Goal: Transaction & Acquisition: Purchase product/service

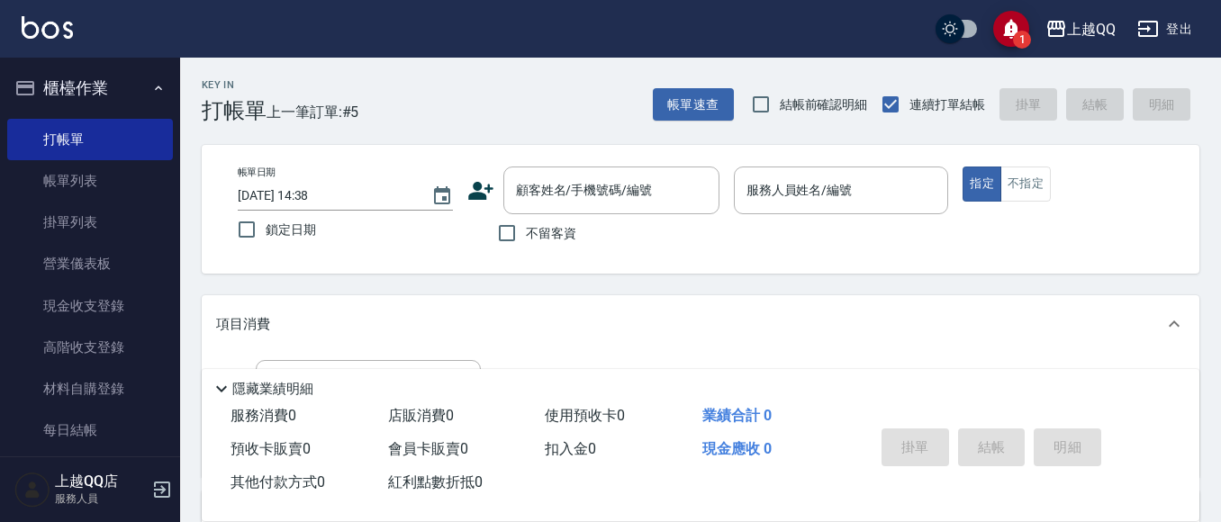
click at [572, 230] on span "不留客資" at bounding box center [551, 233] width 50 height 19
click at [526, 230] on input "不留客資" at bounding box center [507, 233] width 38 height 38
checkbox input "true"
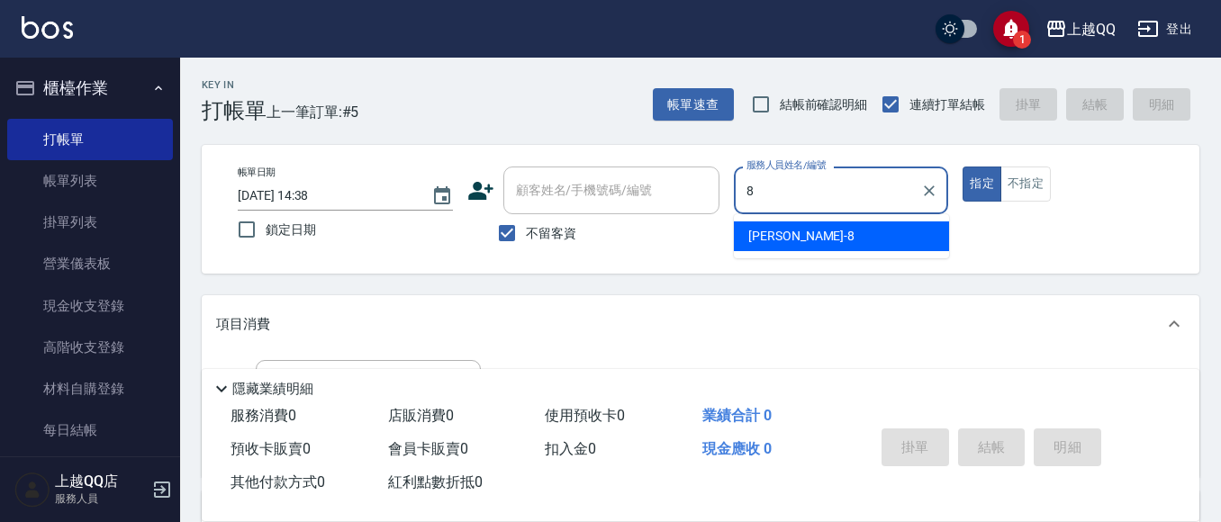
type input "[PERSON_NAME]-8"
type button "true"
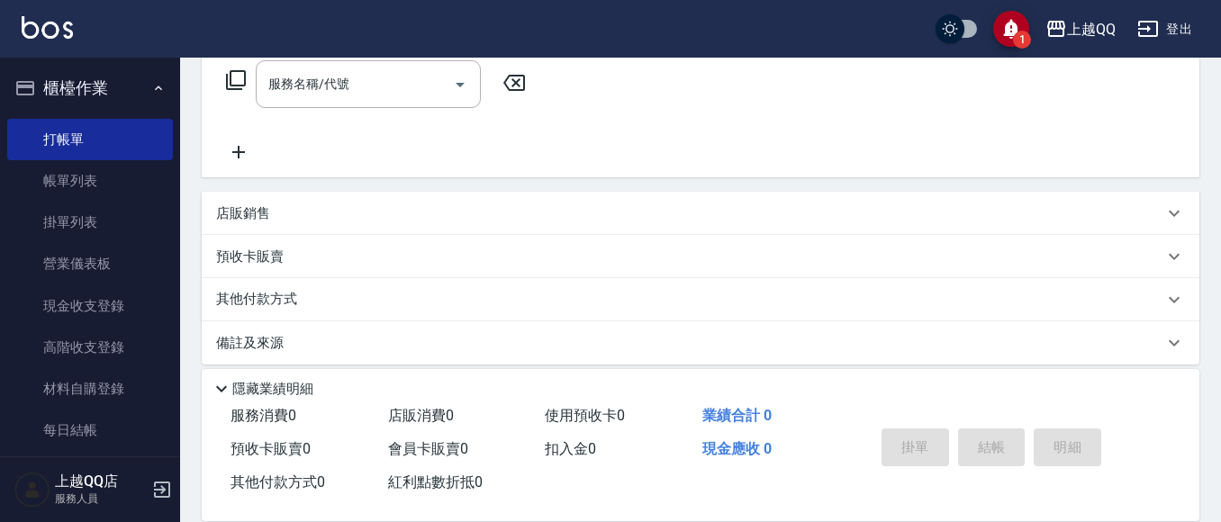
scroll to position [315, 0]
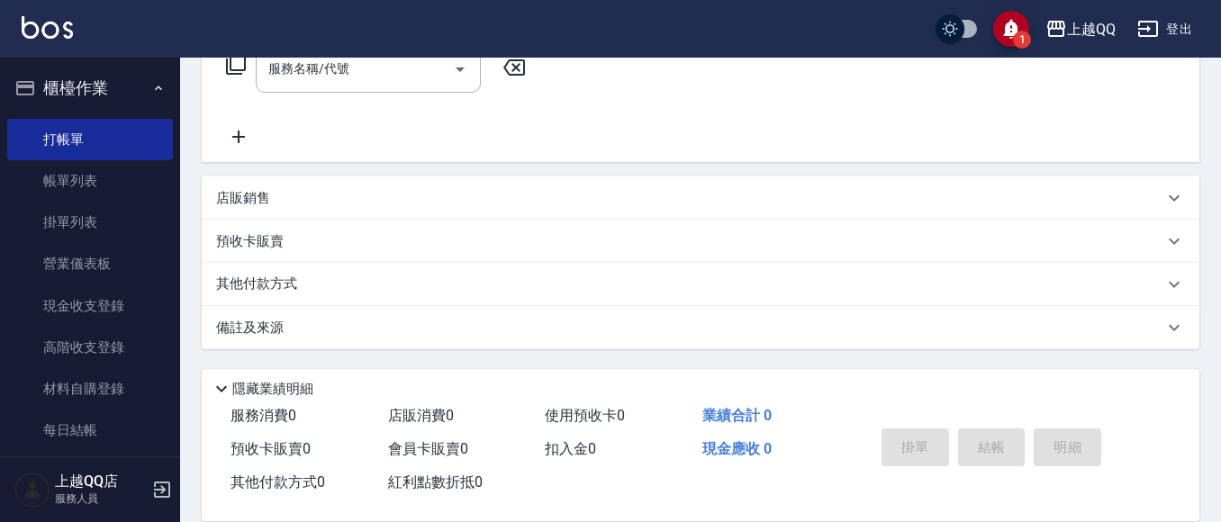
click at [350, 185] on div "店販銷售" at bounding box center [700, 197] width 997 height 43
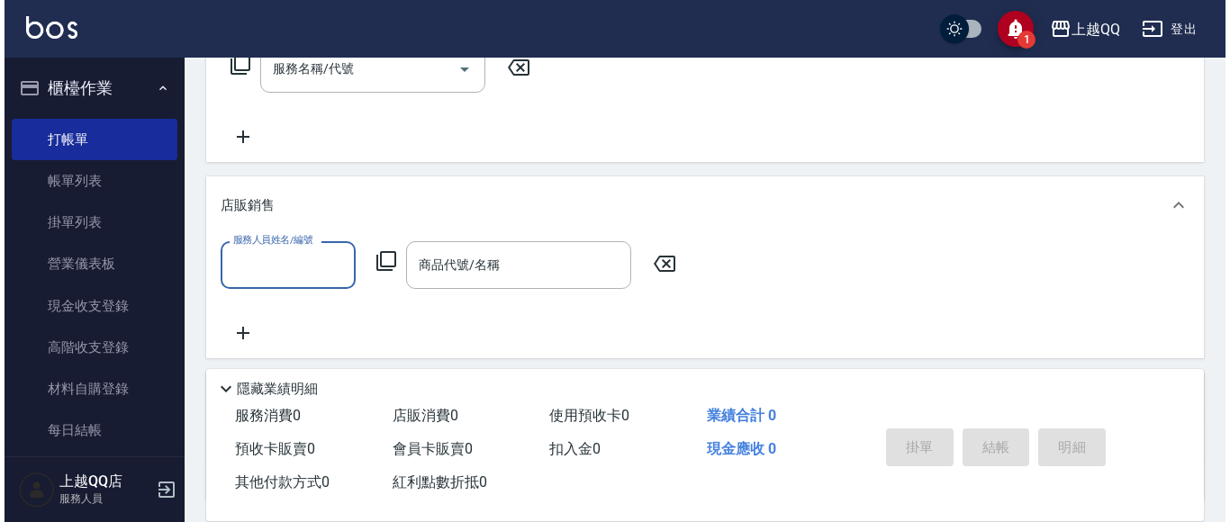
scroll to position [0, 0]
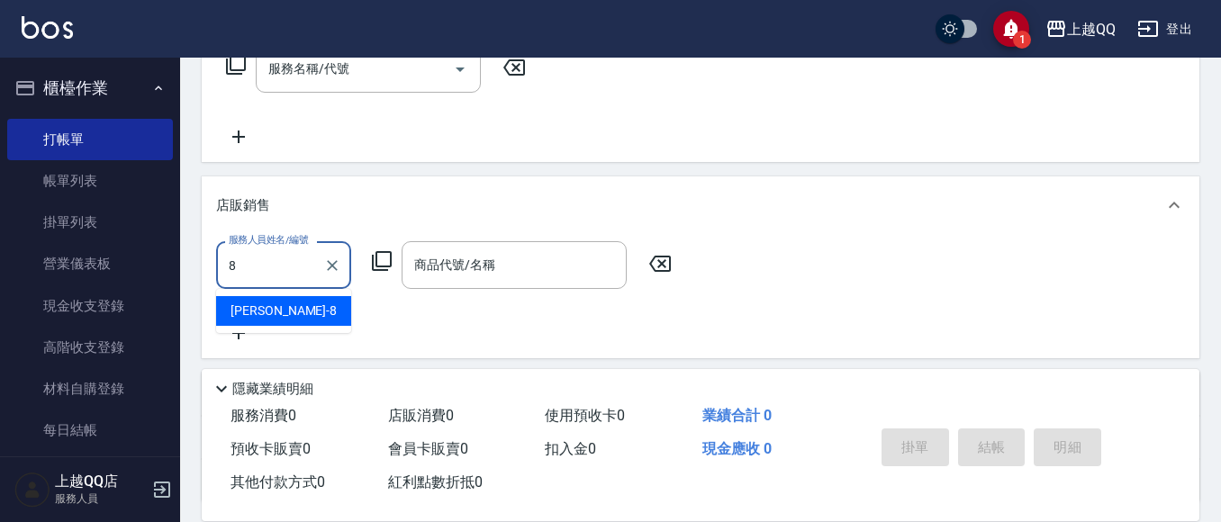
type input "[PERSON_NAME]-8"
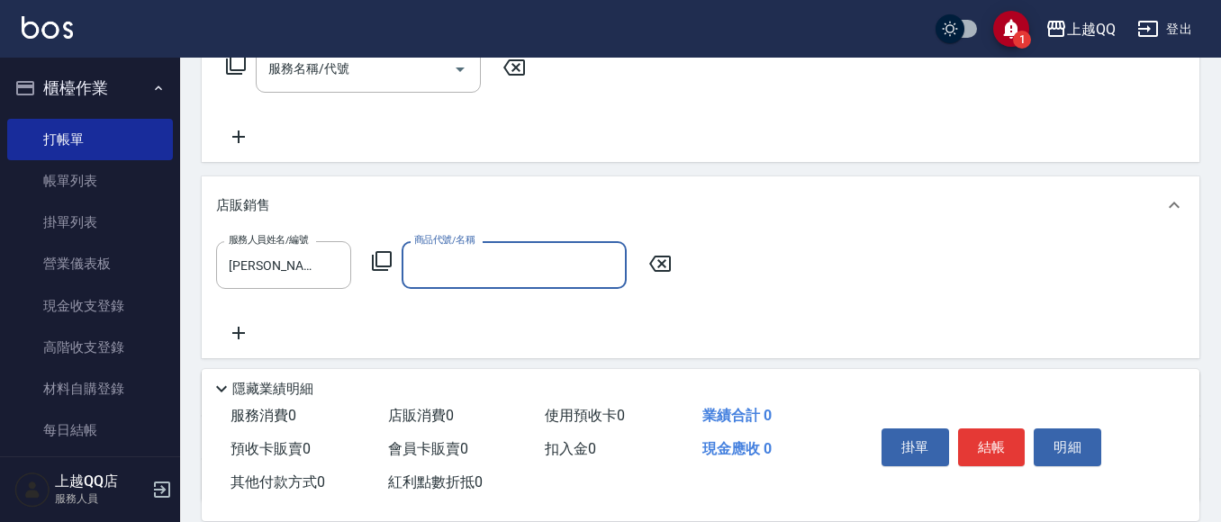
click at [383, 261] on icon at bounding box center [382, 261] width 22 height 22
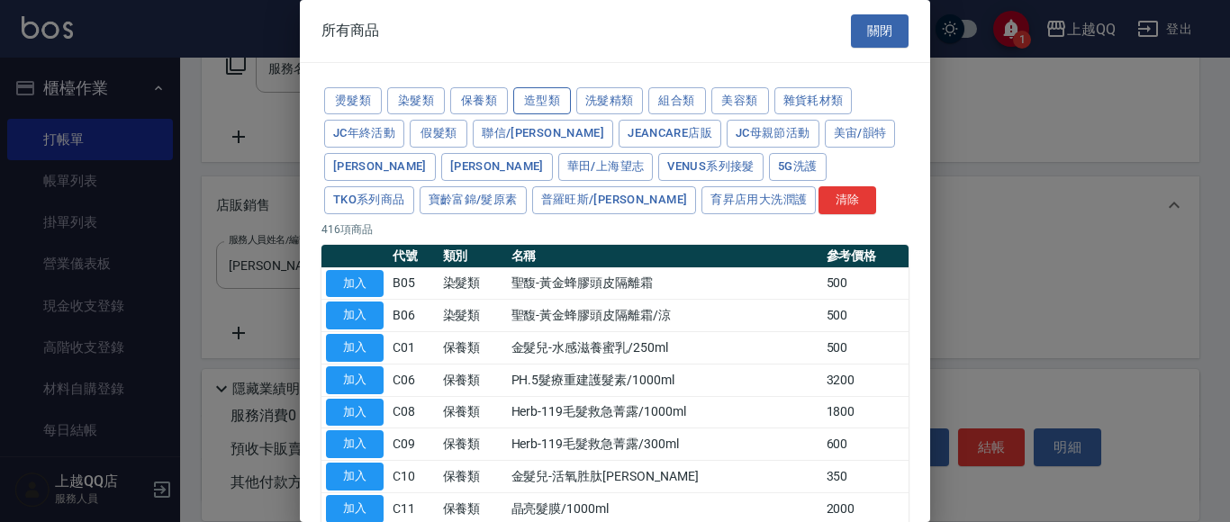
click at [554, 97] on button "造型類" at bounding box center [542, 101] width 58 height 28
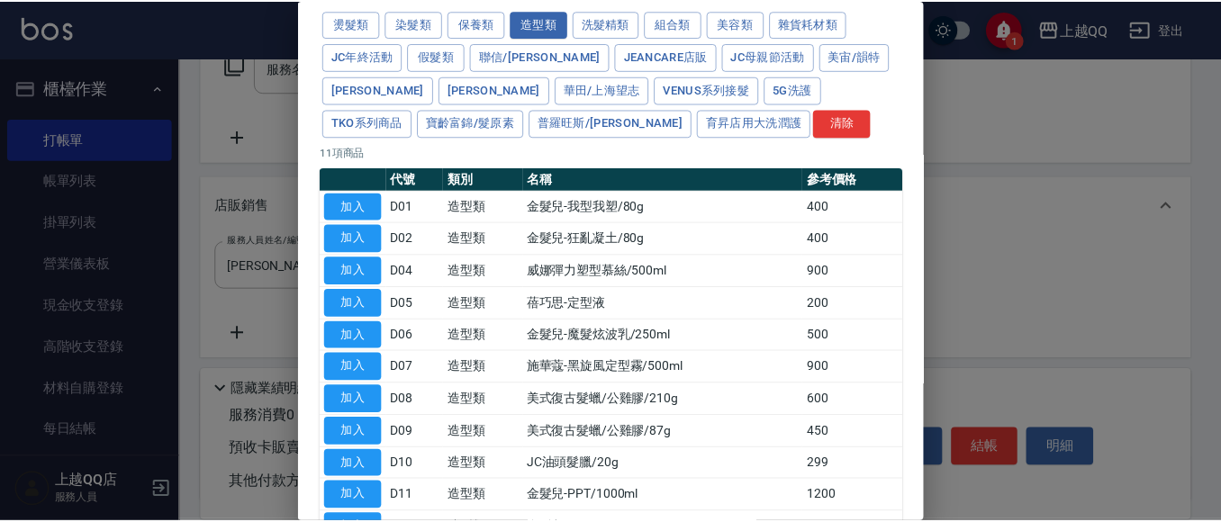
scroll to position [109, 0]
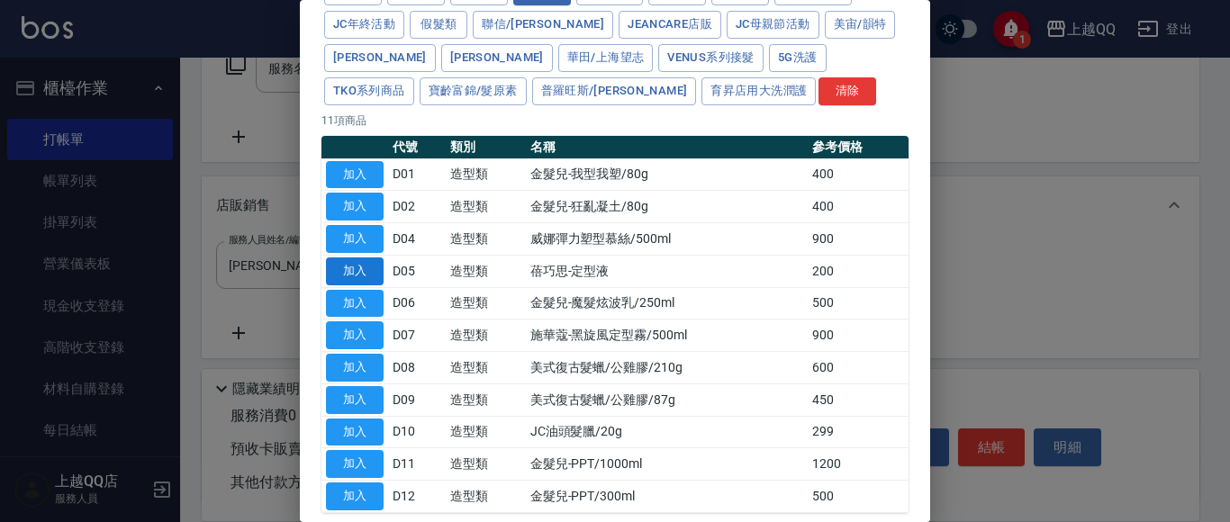
click at [370, 271] on button "加入" at bounding box center [355, 271] width 58 height 28
type input "蓓巧思-定型液"
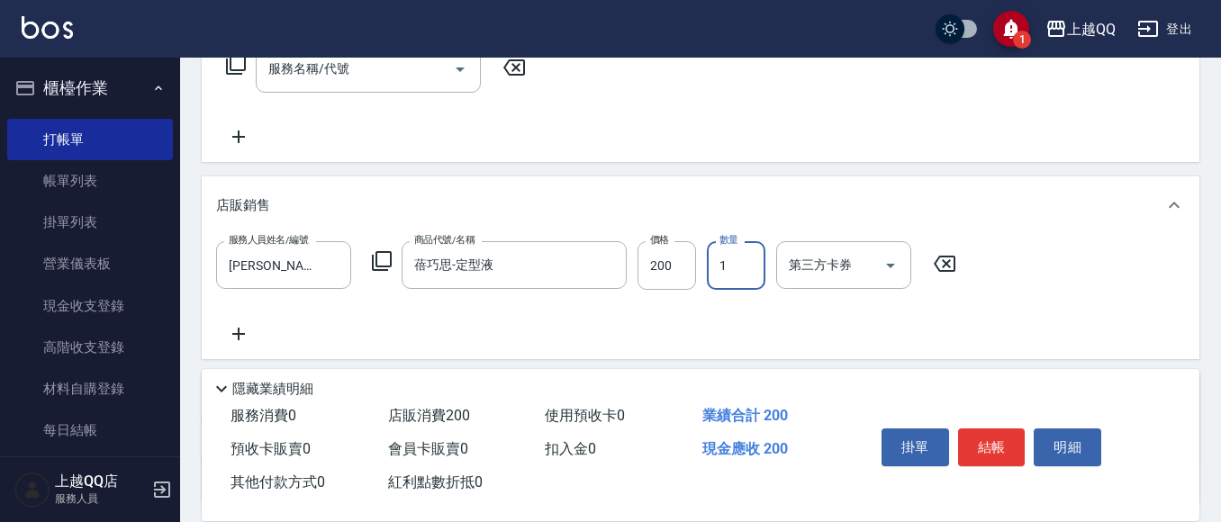
click at [741, 271] on input "1" at bounding box center [736, 265] width 59 height 49
type input "2"
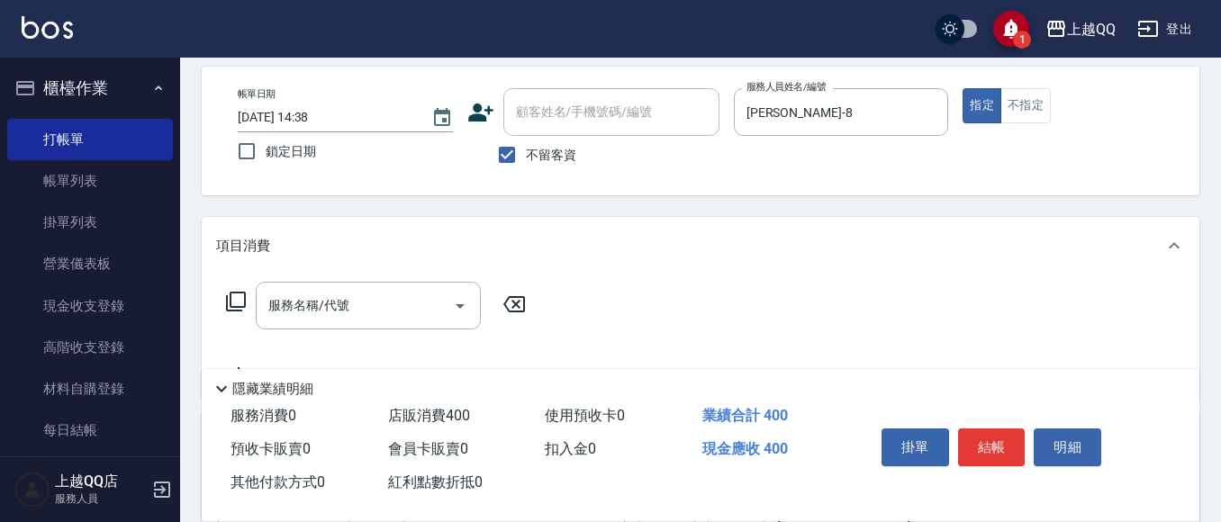
scroll to position [270, 0]
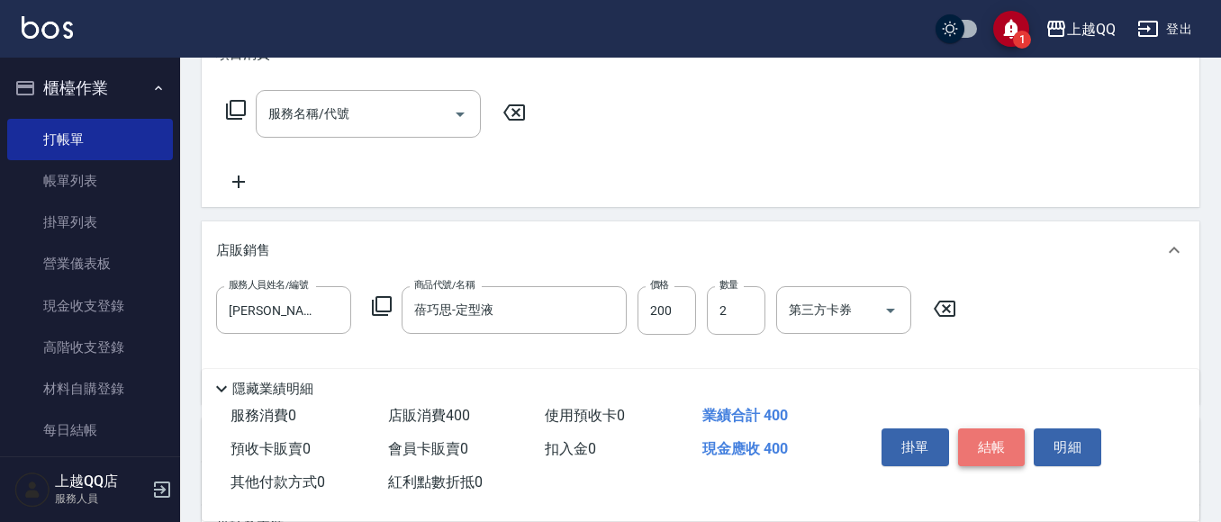
click at [990, 436] on button "結帳" at bounding box center [992, 447] width 68 height 38
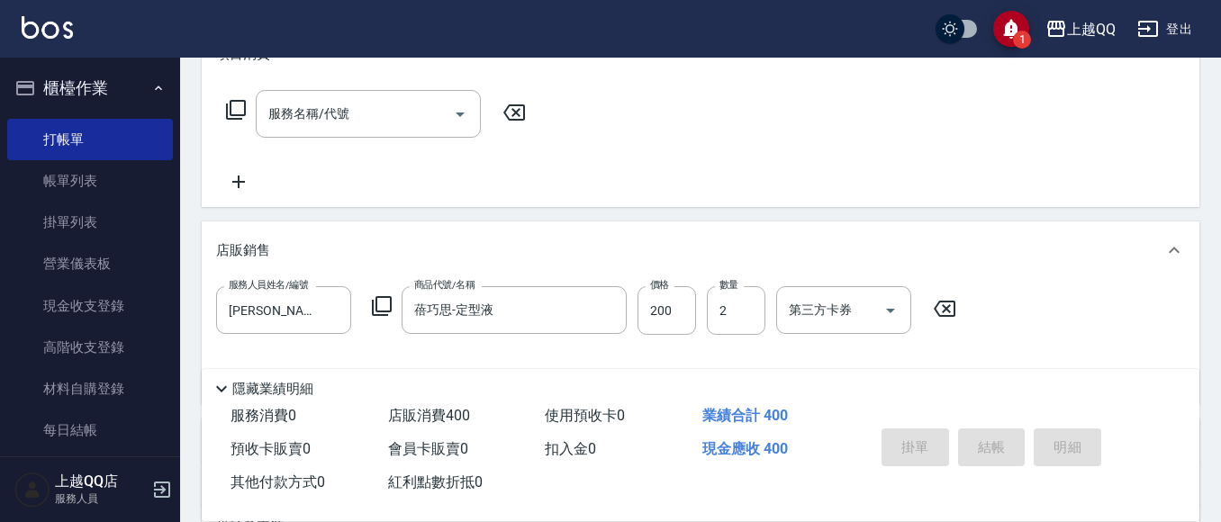
type input "[DATE] 16:05"
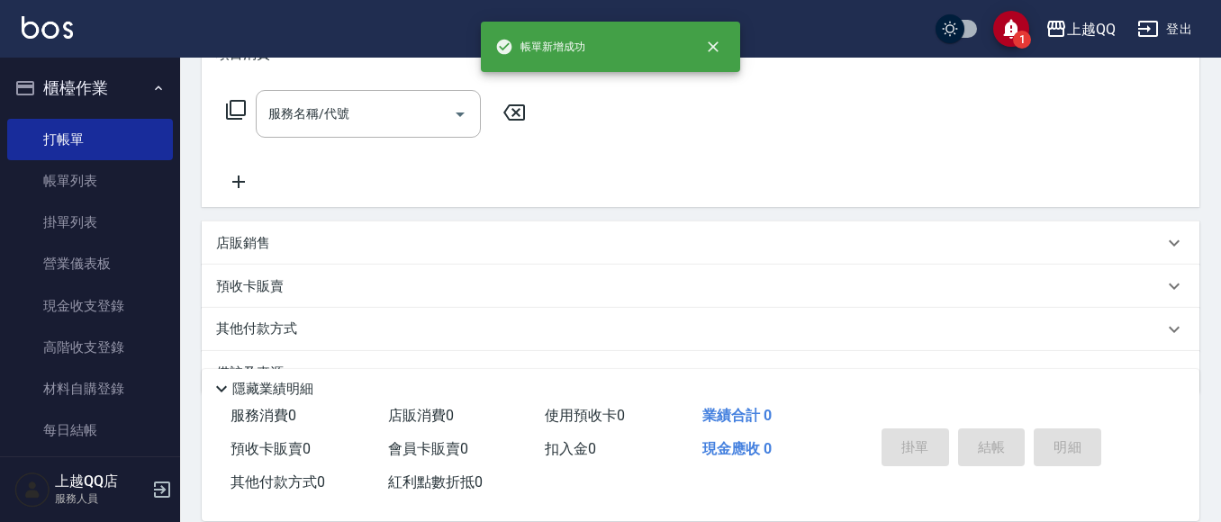
scroll to position [0, 0]
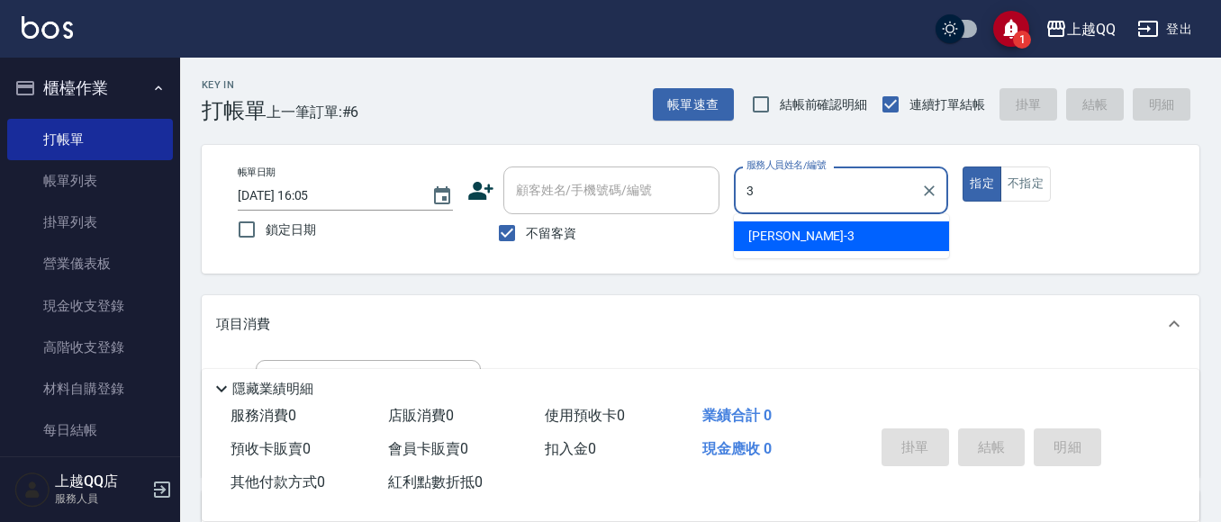
type input "佩怡-3"
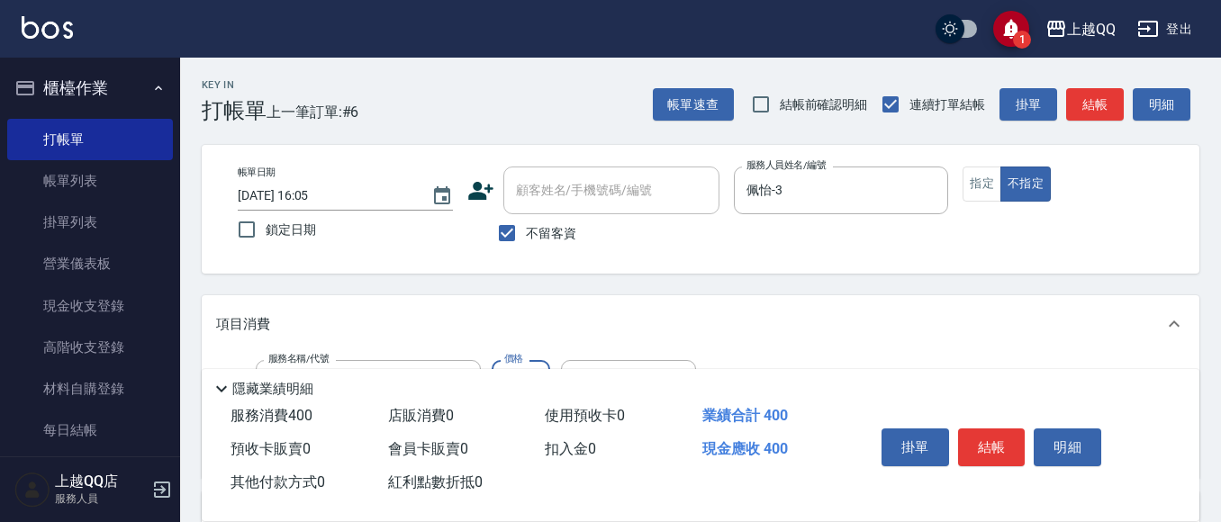
type input "髮原素活養健康洗(601)"
type input "佩怡-3"
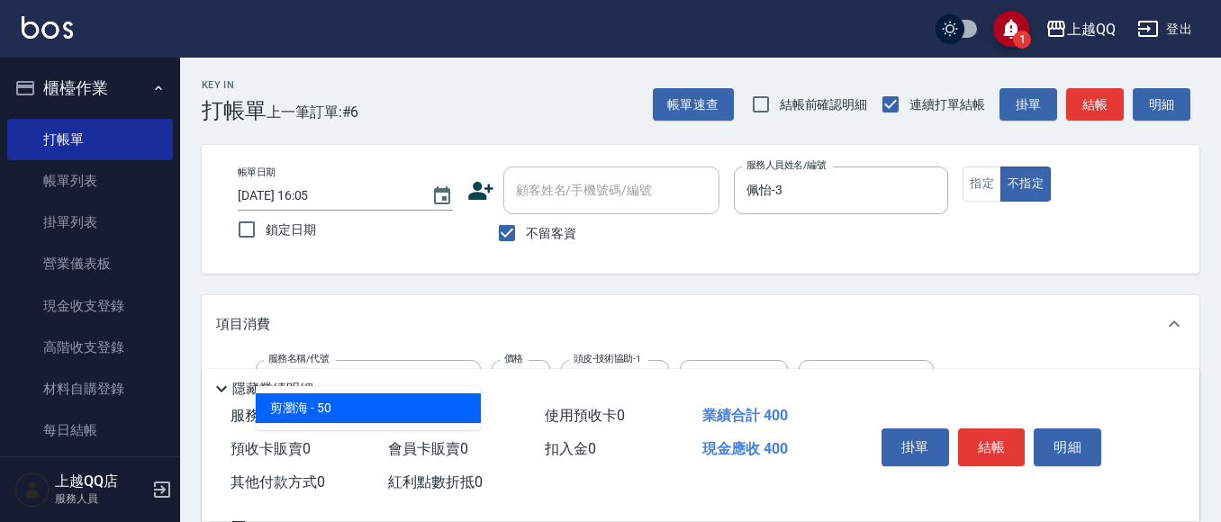
type input "剪瀏海(201)"
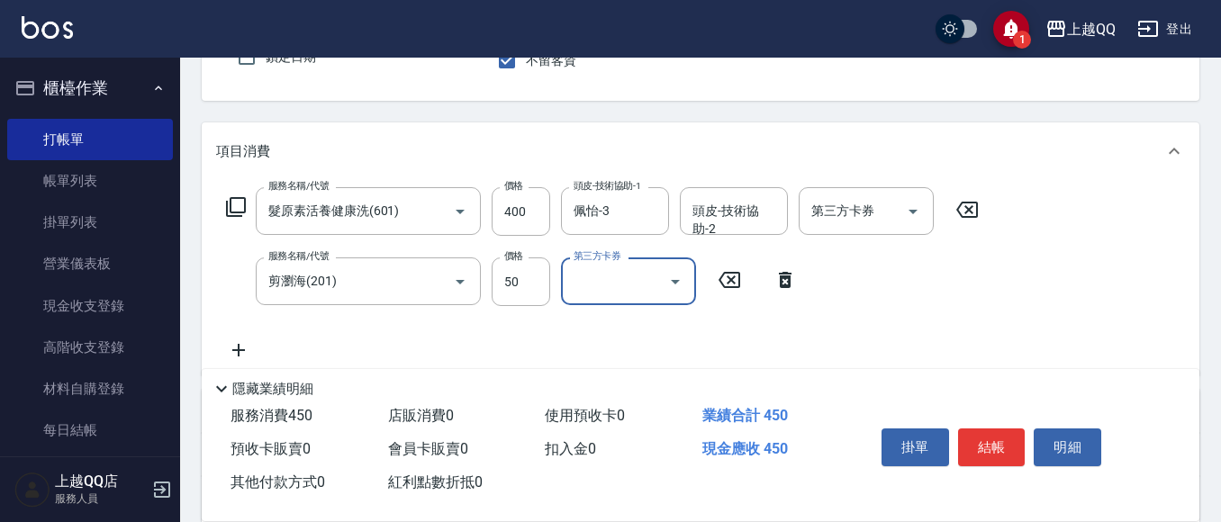
scroll to position [180, 0]
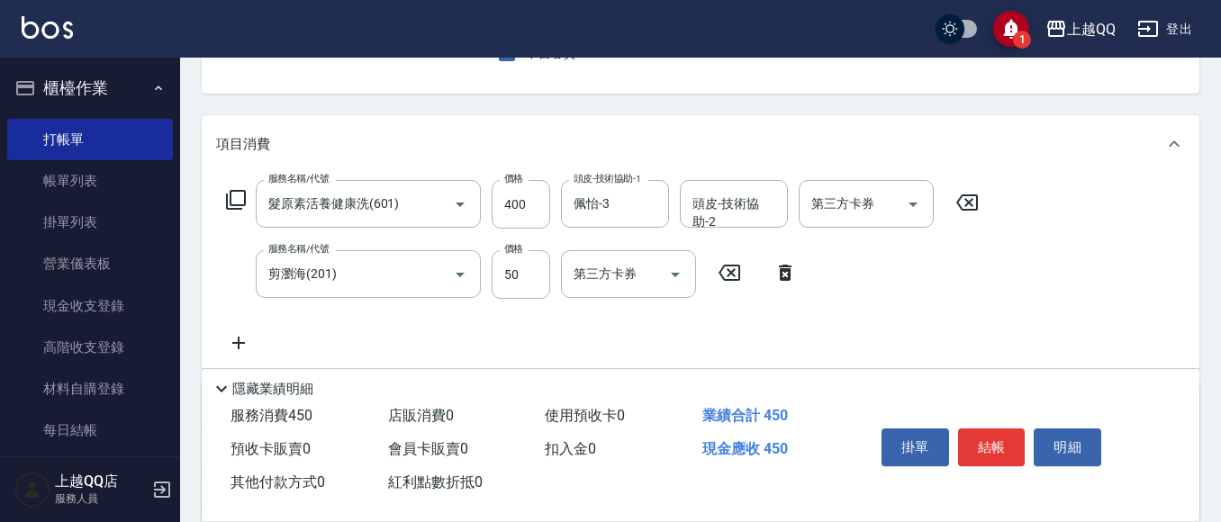
click at [996, 421] on div "掛單 結帳 明細" at bounding box center [991, 449] width 235 height 57
click at [996, 430] on button "結帳" at bounding box center [992, 447] width 68 height 38
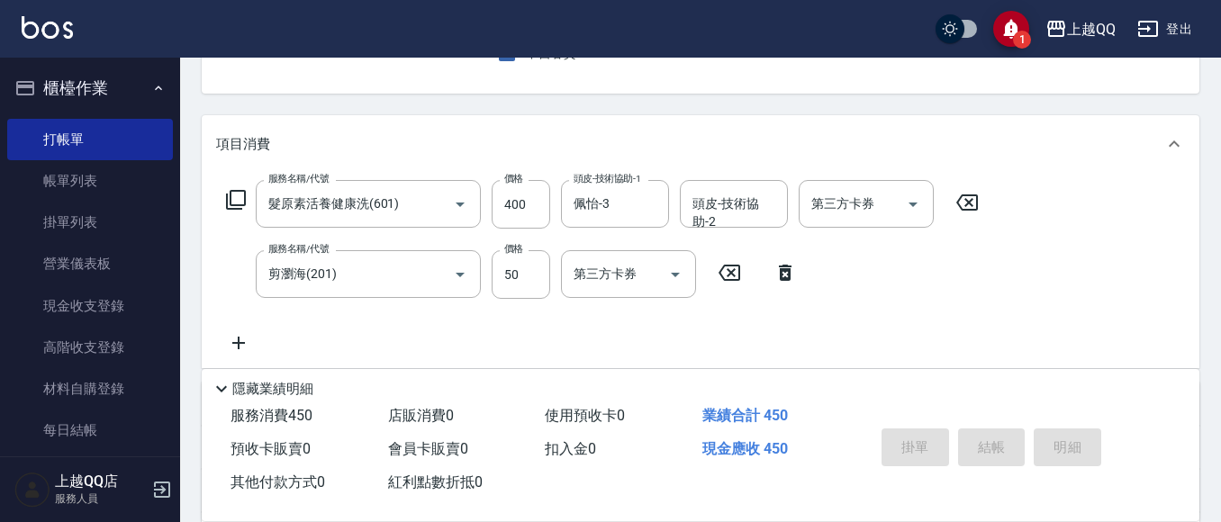
type input "[DATE] 16:26"
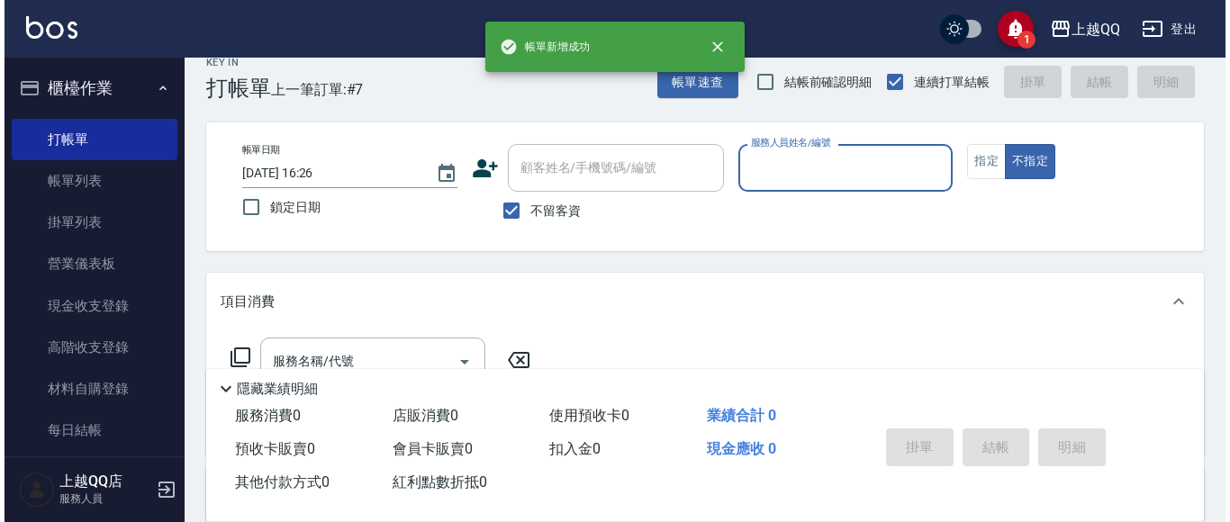
scroll to position [0, 0]
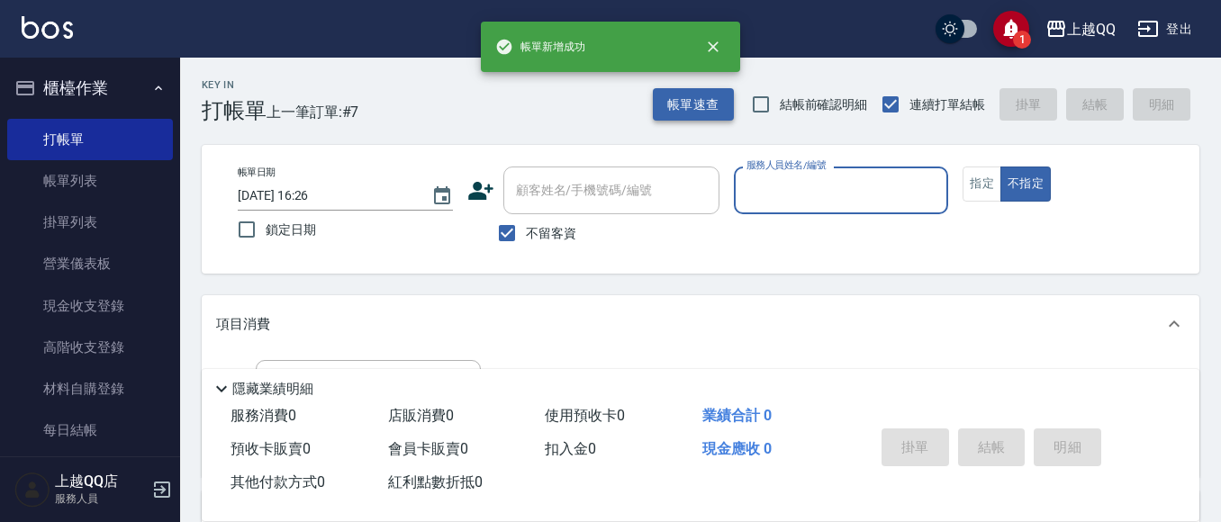
click at [678, 97] on button "帳單速查" at bounding box center [693, 104] width 81 height 33
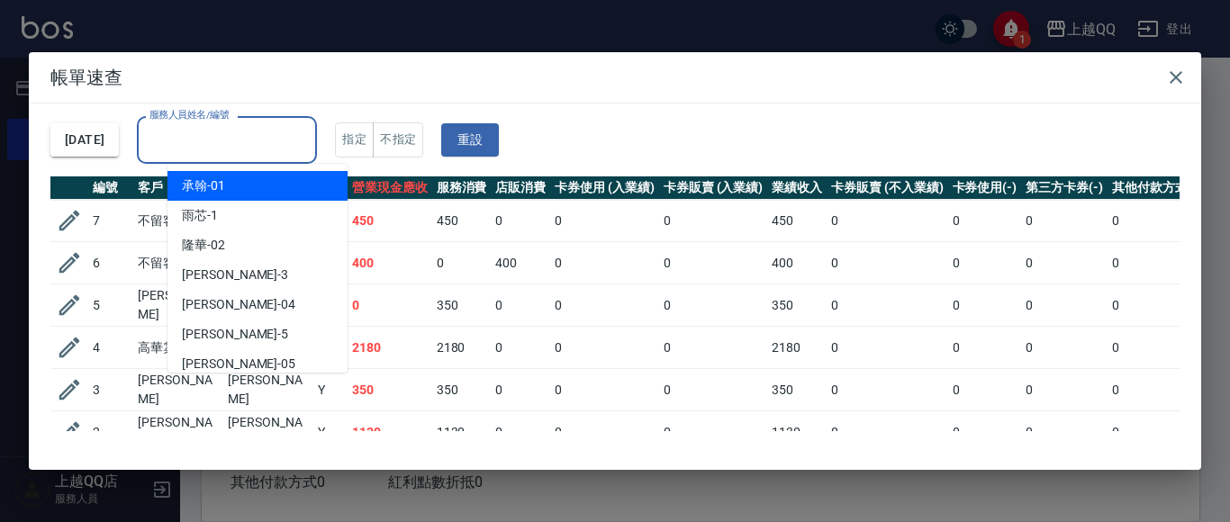
click at [309, 130] on input "服務人員姓名/編號" at bounding box center [227, 140] width 164 height 32
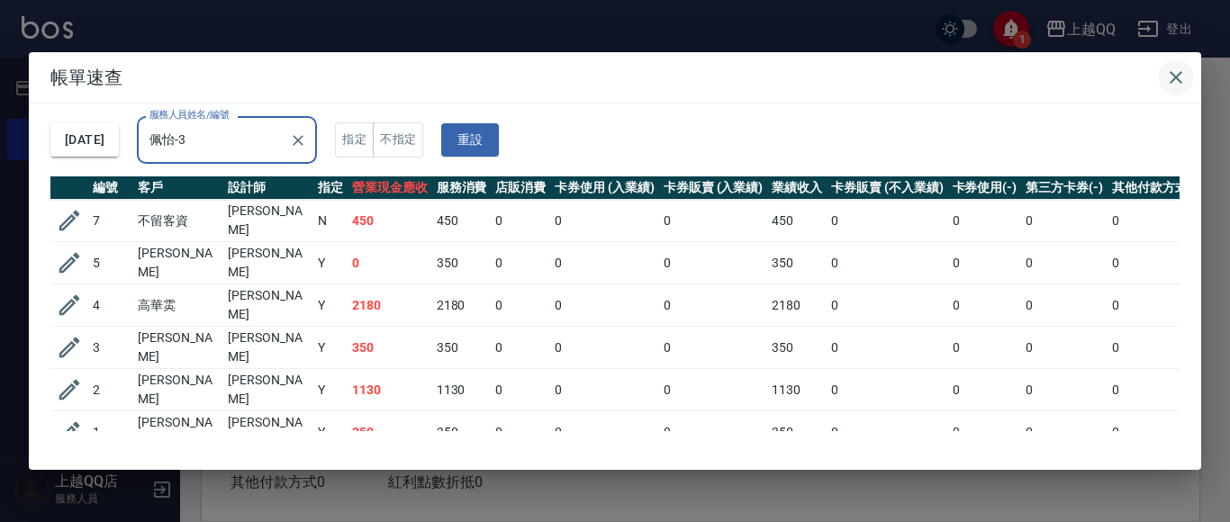
type input "佩怡-3"
click at [1176, 70] on icon "button" at bounding box center [1176, 78] width 22 height 22
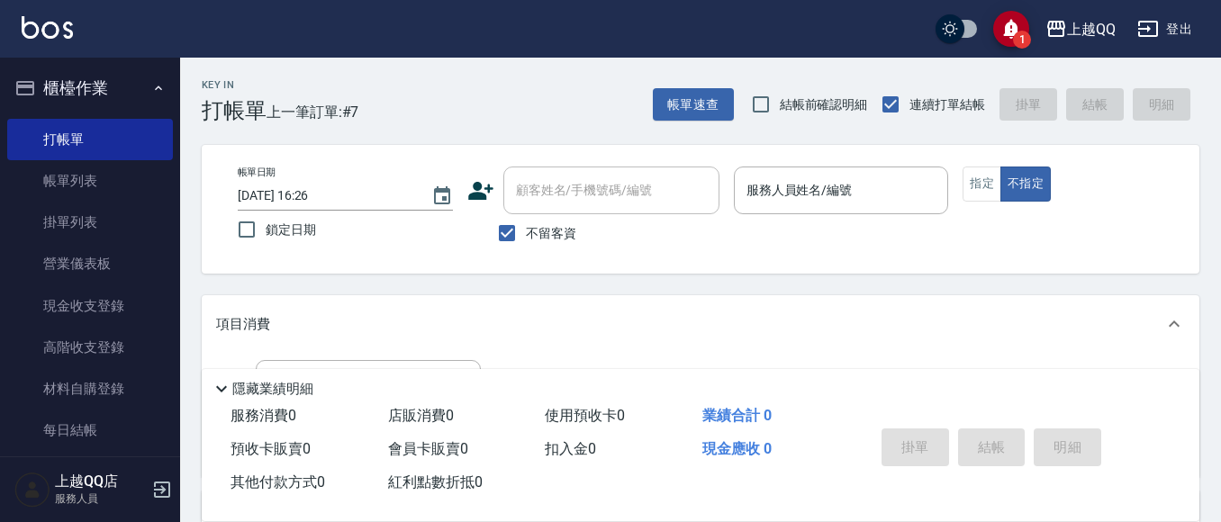
drag, startPoint x: 559, startPoint y: 244, endPoint x: 583, endPoint y: 198, distance: 51.9
click at [561, 243] on label "不留客資" at bounding box center [532, 233] width 88 height 38
click at [526, 243] on input "不留客資" at bounding box center [507, 233] width 38 height 38
checkbox input "false"
click at [583, 198] on div "顧客姓名/手機號碼/編號 顧客姓名/手機號碼/編號" at bounding box center [611, 191] width 216 height 48
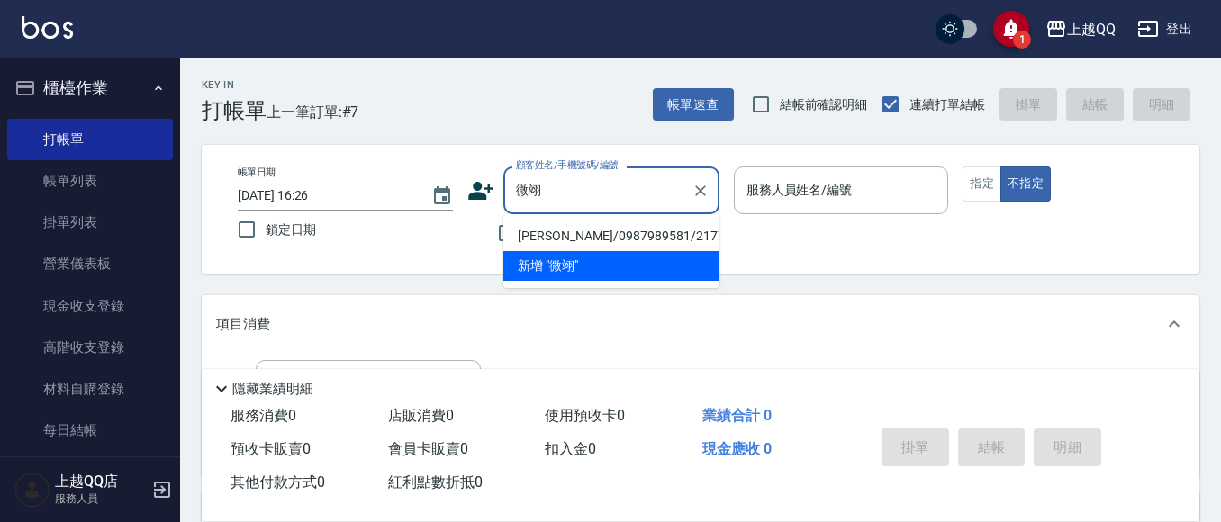
click at [573, 226] on li "[PERSON_NAME]/0987989581/2177" at bounding box center [611, 236] width 216 height 30
type input "[PERSON_NAME]/0987989581/2177"
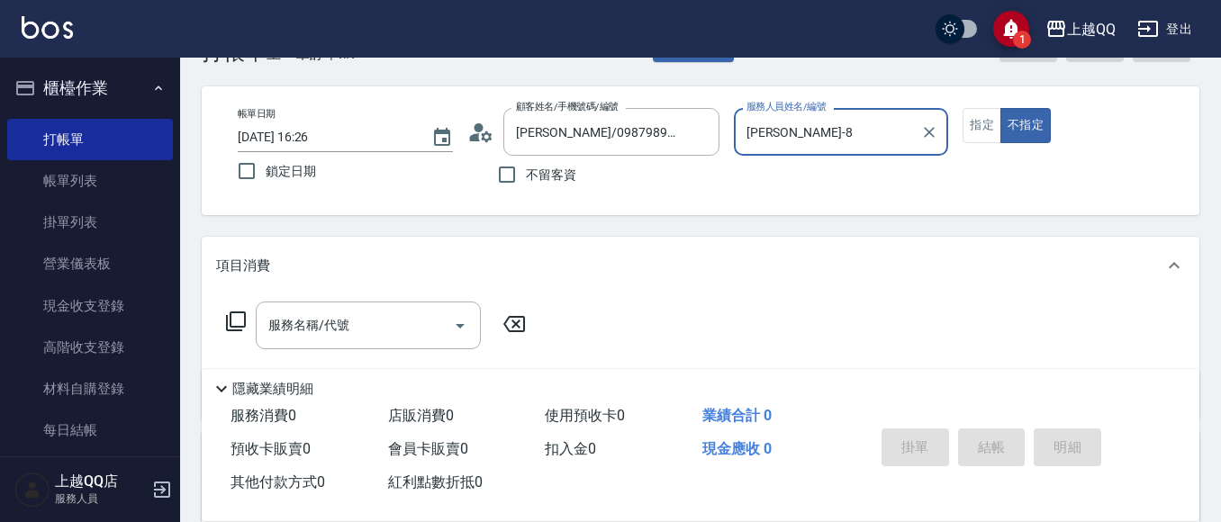
scroll to position [90, 0]
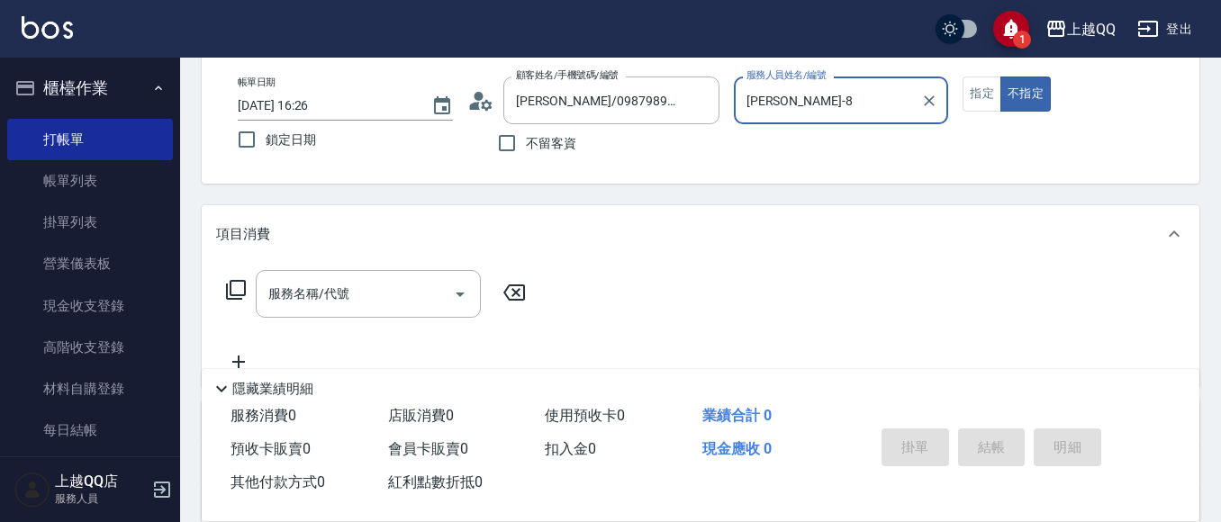
drag, startPoint x: 811, startPoint y: 118, endPoint x: 747, endPoint y: 116, distance: 63.9
click at [747, 116] on div "[PERSON_NAME]-8 服務人員姓名/編號" at bounding box center [841, 101] width 215 height 48
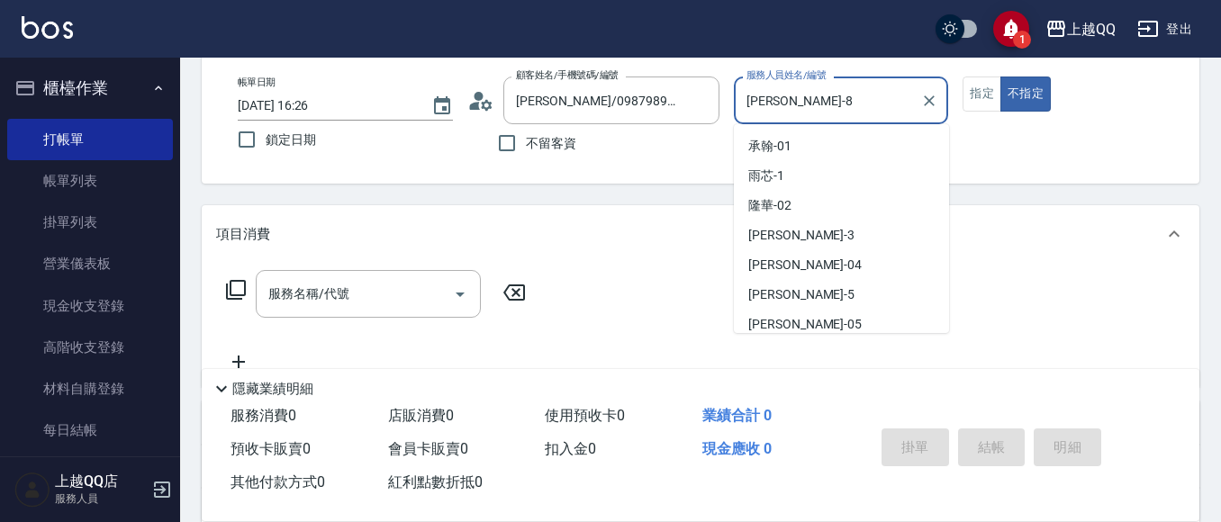
scroll to position [95, 0]
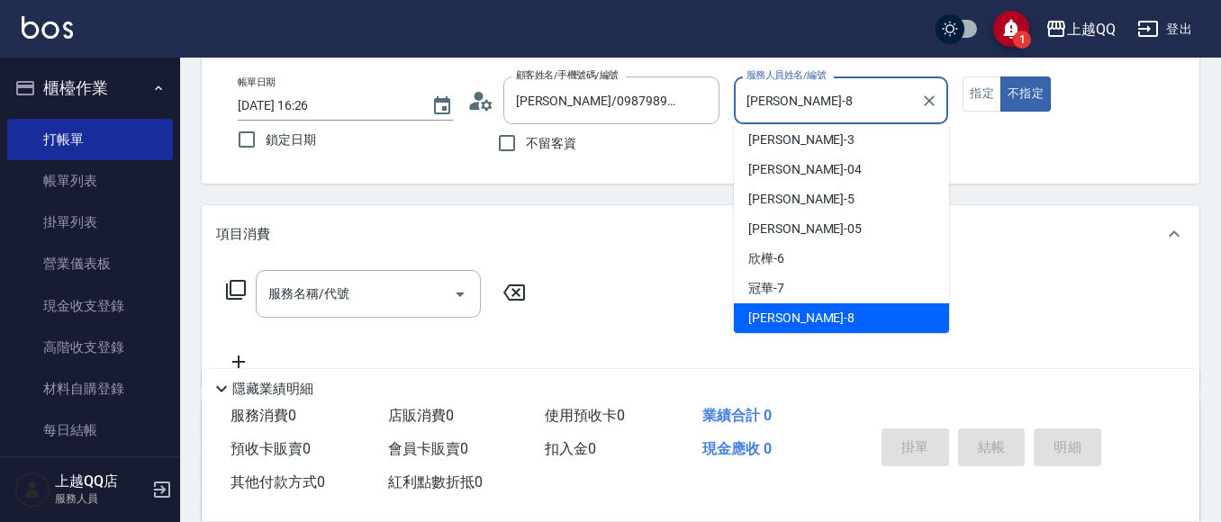
drag, startPoint x: 799, startPoint y: 92, endPoint x: 652, endPoint y: 41, distance: 156.0
click at [640, 104] on div "帳單日期 [DATE] 16:26 鎖定日期 顧客姓名/手機號碼/編號 [PERSON_NAME]/0987989581/2177 顧客姓名/手機號碼/編號 …" at bounding box center [700, 120] width 954 height 86
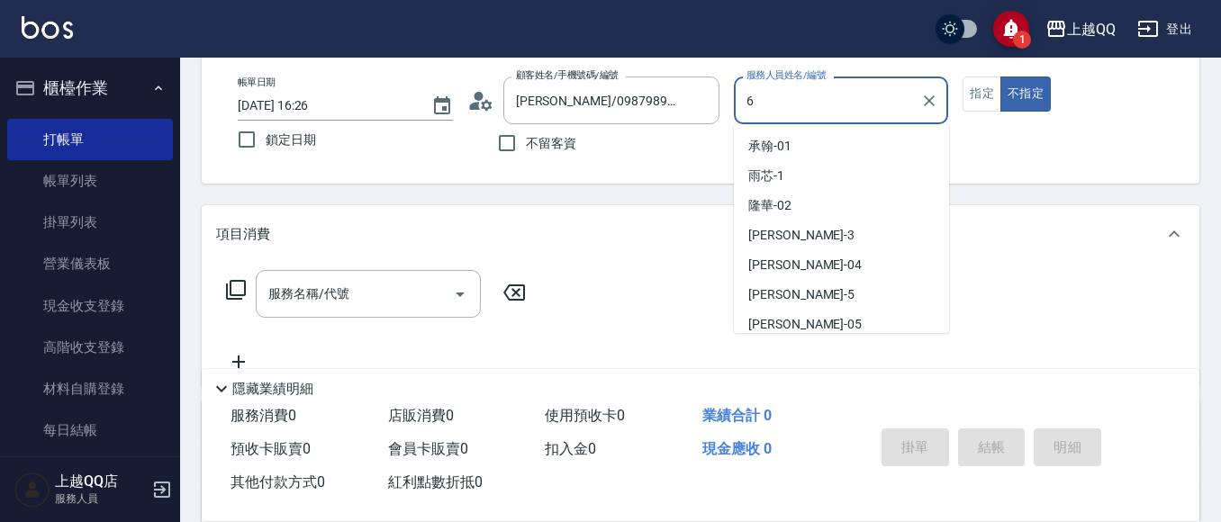
type input "欣樺-6"
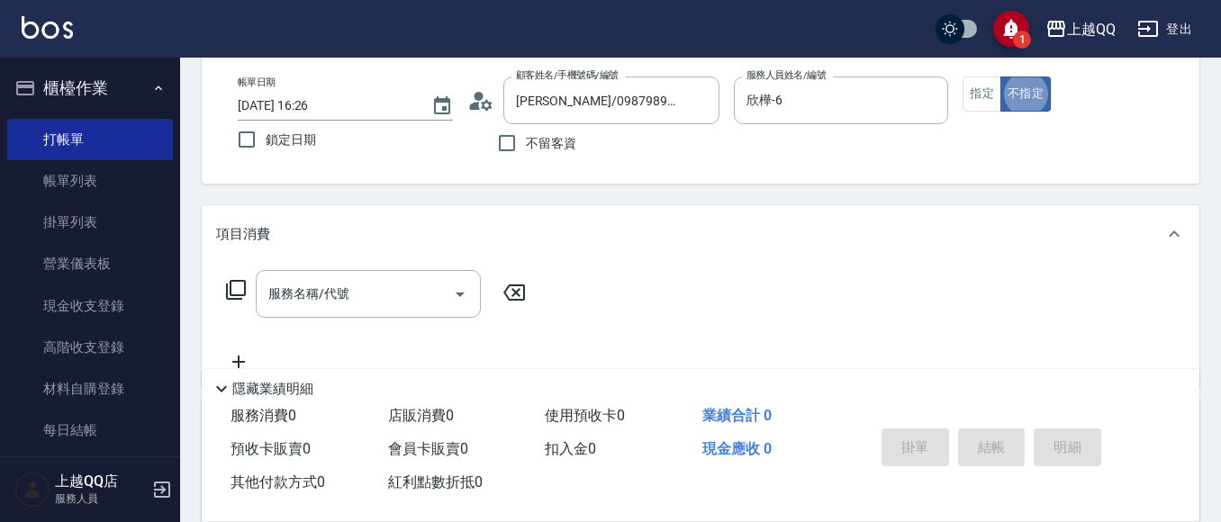
type button "false"
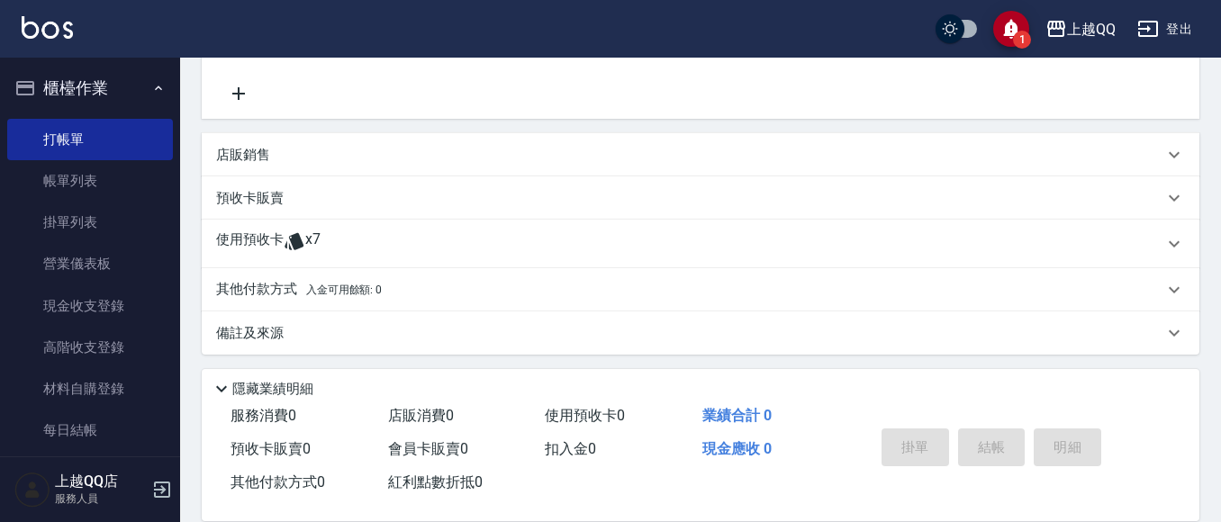
scroll to position [364, 0]
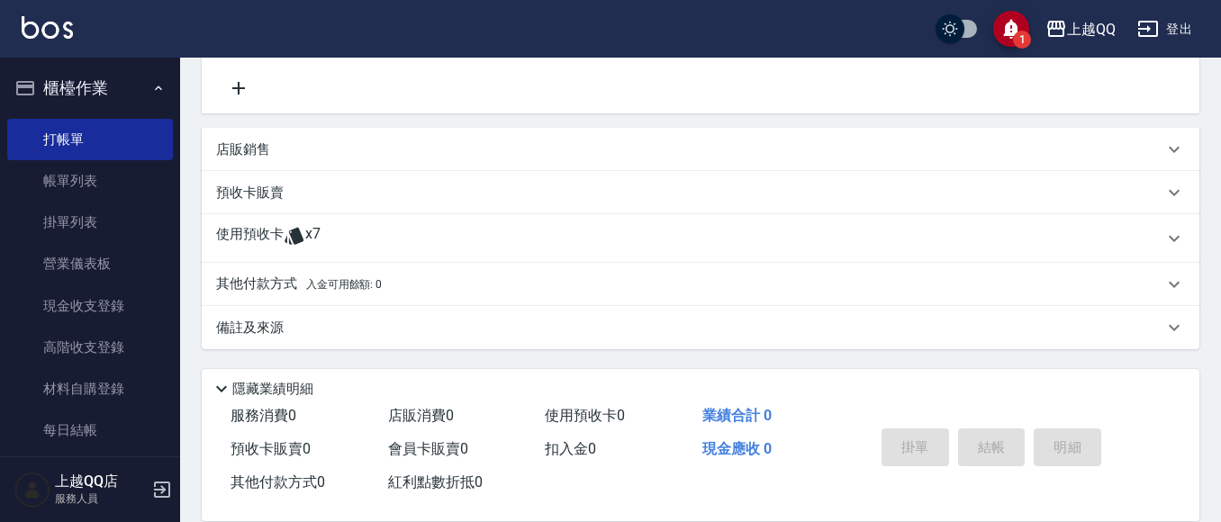
click at [301, 255] on div "使用預收卡 x7" at bounding box center [700, 238] width 997 height 49
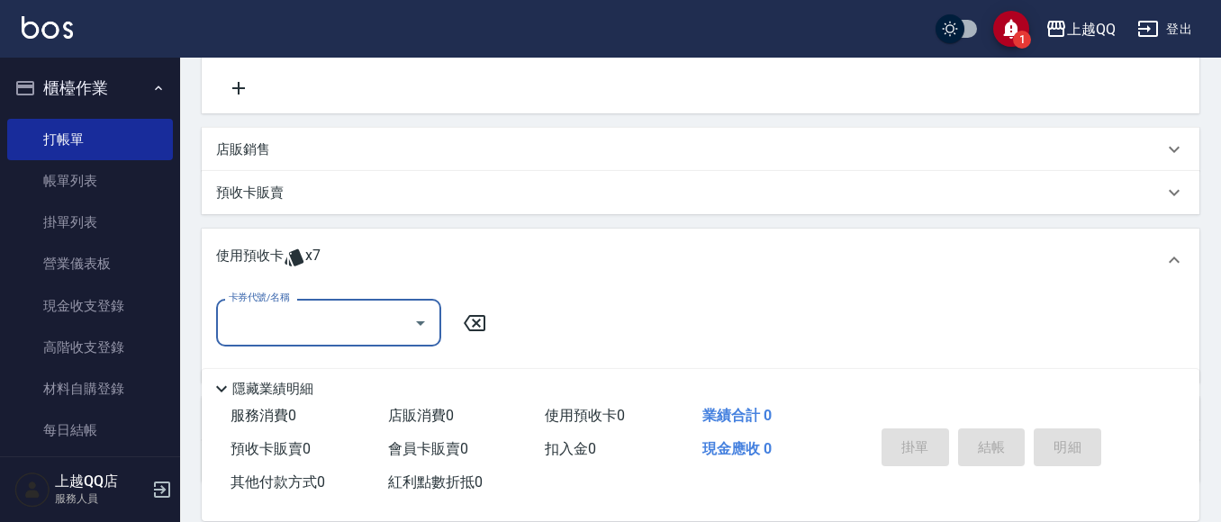
scroll to position [0, 0]
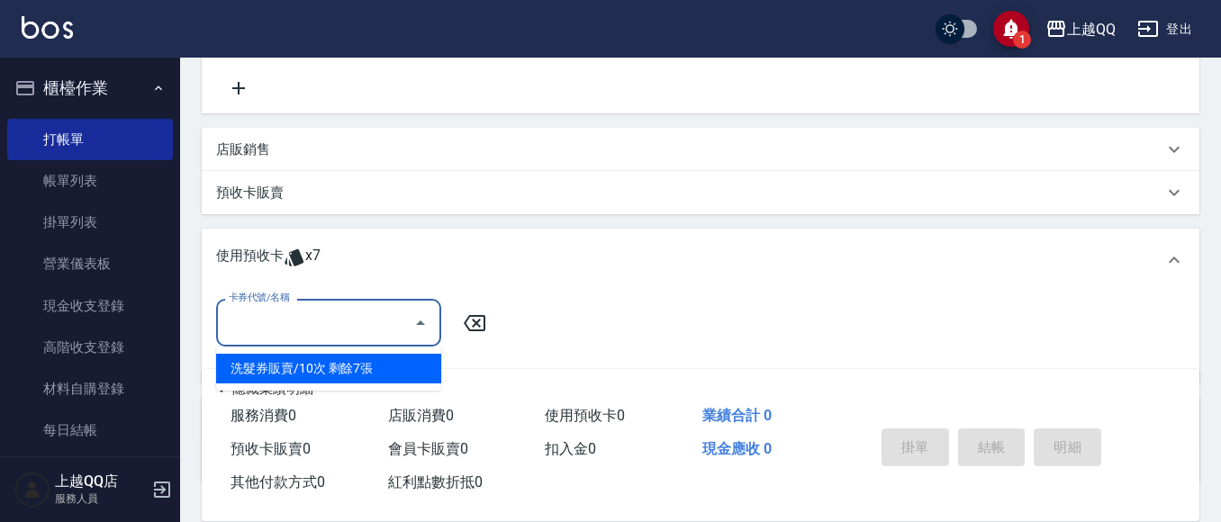
click at [353, 319] on input "卡券代號/名稱" at bounding box center [315, 323] width 182 height 32
click at [372, 364] on div "洗髮券販賣/10次 剩餘7張" at bounding box center [328, 369] width 225 height 30
type input "洗髮券販賣/10次"
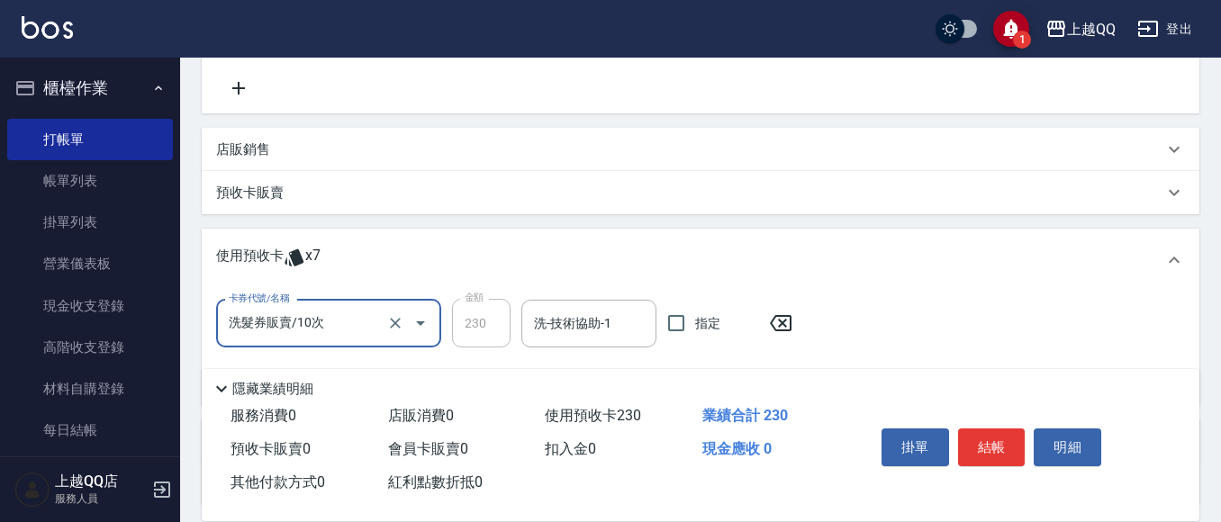
drag, startPoint x: 542, startPoint y: 328, endPoint x: 536, endPoint y: 307, distance: 21.4
click at [541, 329] on input "洗-技術協助-1" at bounding box center [588, 324] width 119 height 32
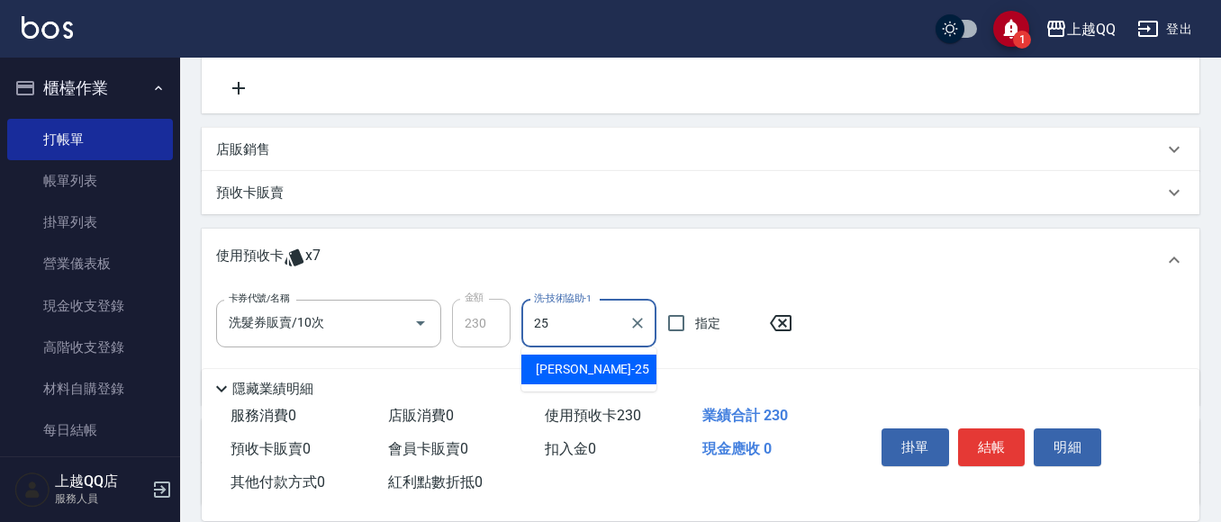
type input "[PERSON_NAME]-25"
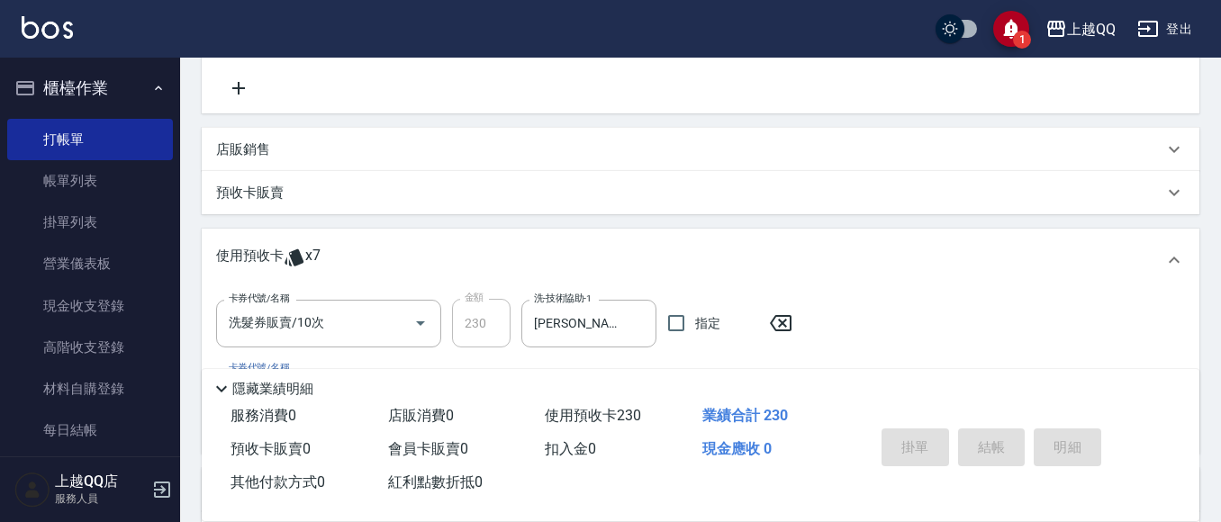
type input "[DATE] 16:27"
